Goal: Task Accomplishment & Management: Use online tool/utility

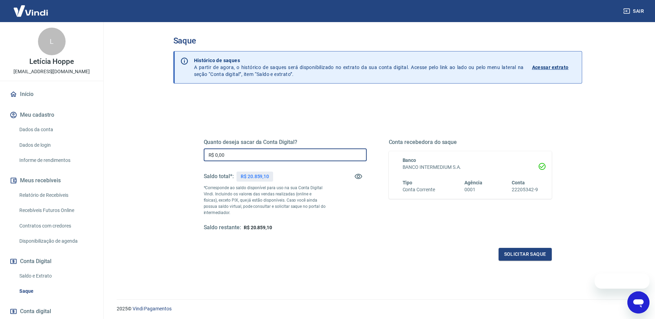
drag, startPoint x: 236, startPoint y: 155, endPoint x: 116, endPoint y: 154, distance: 120.1
click at [116, 154] on main "Saque Histórico de saques A partir de agora, o histórico de saques será disponi…" at bounding box center [377, 170] width 555 height 297
type input "R$ 20.859,10"
click at [526, 253] on button "Solicitar saque" at bounding box center [524, 254] width 53 height 13
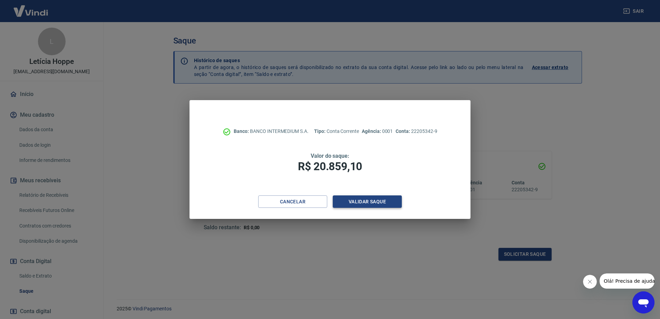
click at [363, 201] on button "Validar saque" at bounding box center [367, 201] width 69 height 13
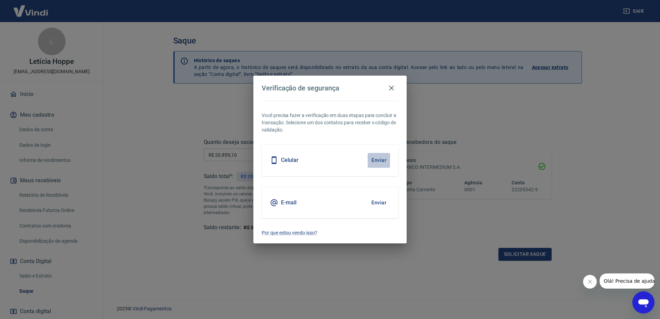
click at [378, 159] on button "Enviar" at bounding box center [379, 160] width 22 height 14
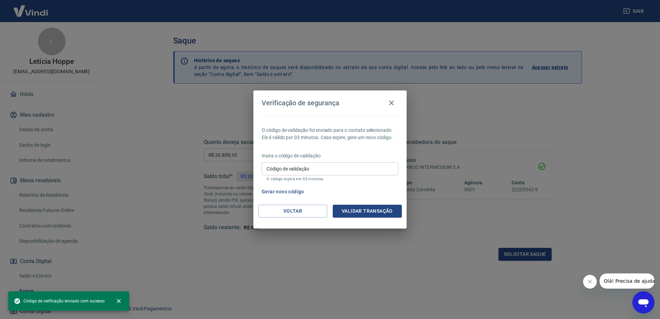
click at [317, 165] on input "Código de validação" at bounding box center [330, 168] width 137 height 13
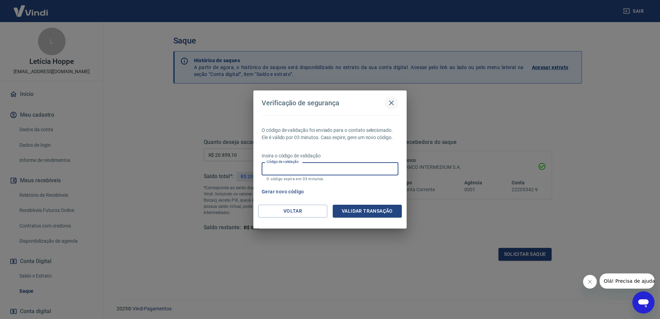
click at [388, 102] on icon "button" at bounding box center [391, 103] width 8 height 8
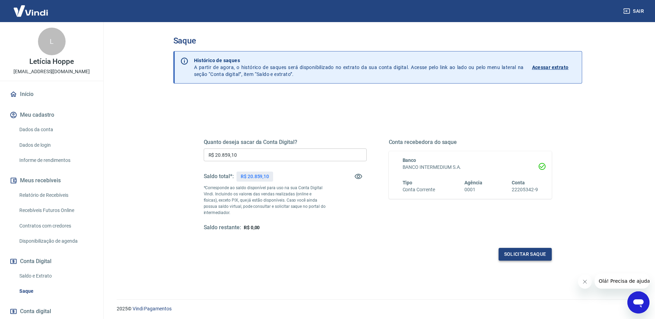
click at [527, 256] on button "Solicitar saque" at bounding box center [524, 254] width 53 height 13
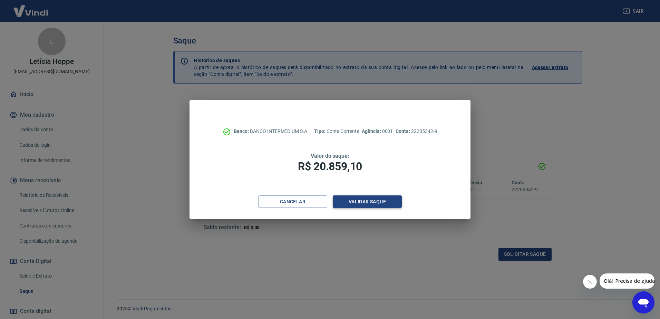
click at [357, 200] on button "Validar saque" at bounding box center [367, 201] width 69 height 13
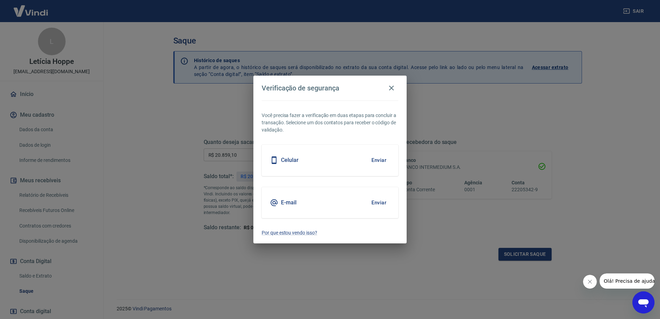
click at [375, 200] on button "Enviar" at bounding box center [379, 202] width 22 height 14
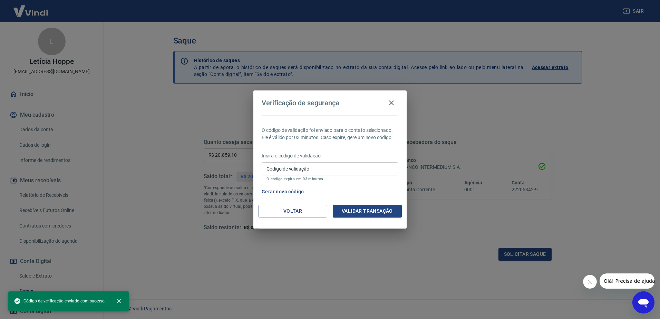
click at [325, 169] on input "Código de validação" at bounding box center [330, 168] width 137 height 13
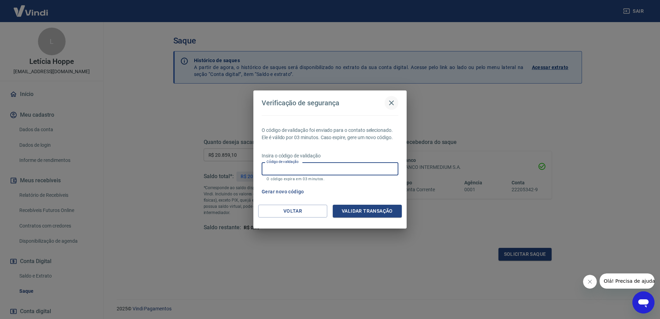
click at [394, 101] on icon "button" at bounding box center [391, 103] width 8 height 8
